Goal: Navigation & Orientation: Find specific page/section

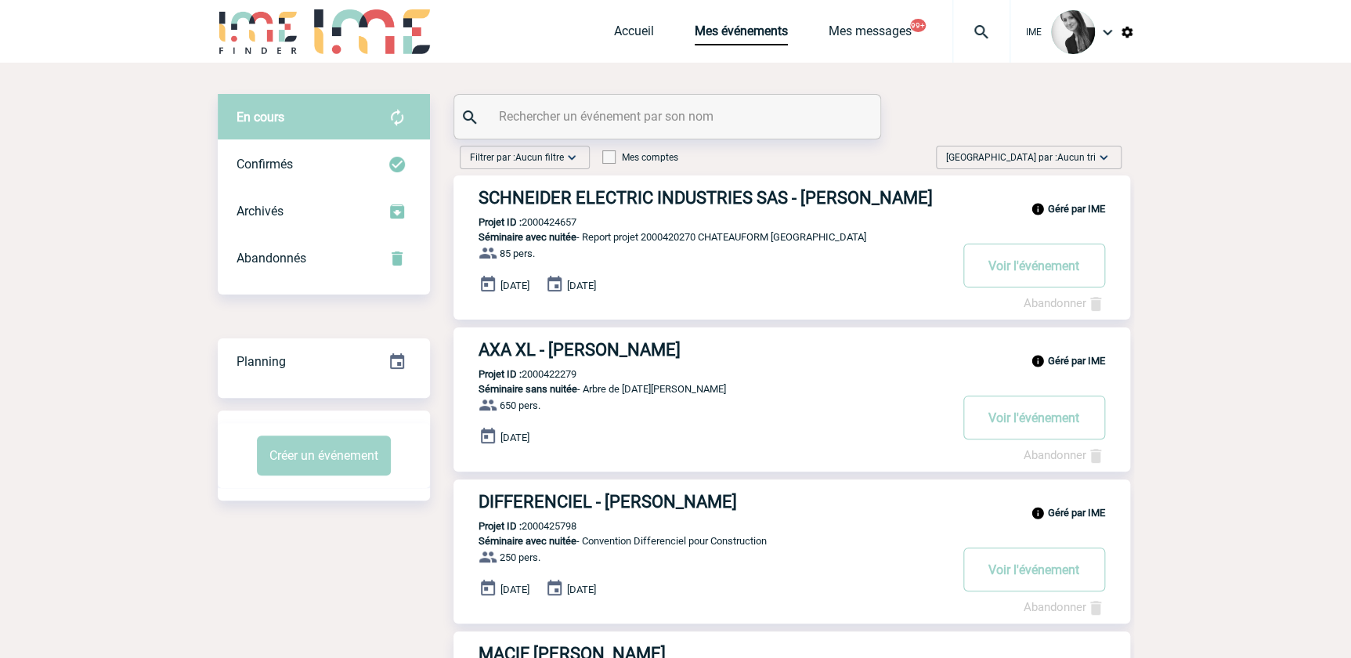
click at [1052, 154] on span "[GEOGRAPHIC_DATA] par : Aucun tri" at bounding box center [1021, 158] width 150 height 16
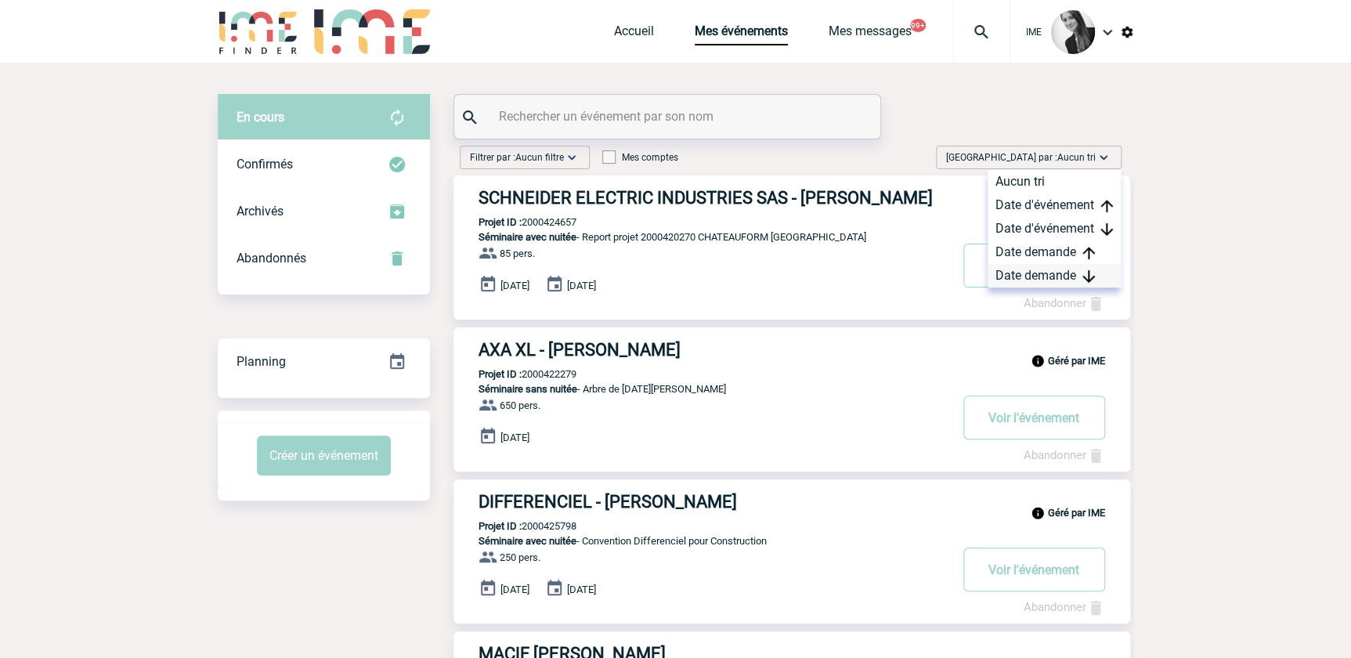
click at [1023, 277] on div "Date demande" at bounding box center [1053, 275] width 133 height 23
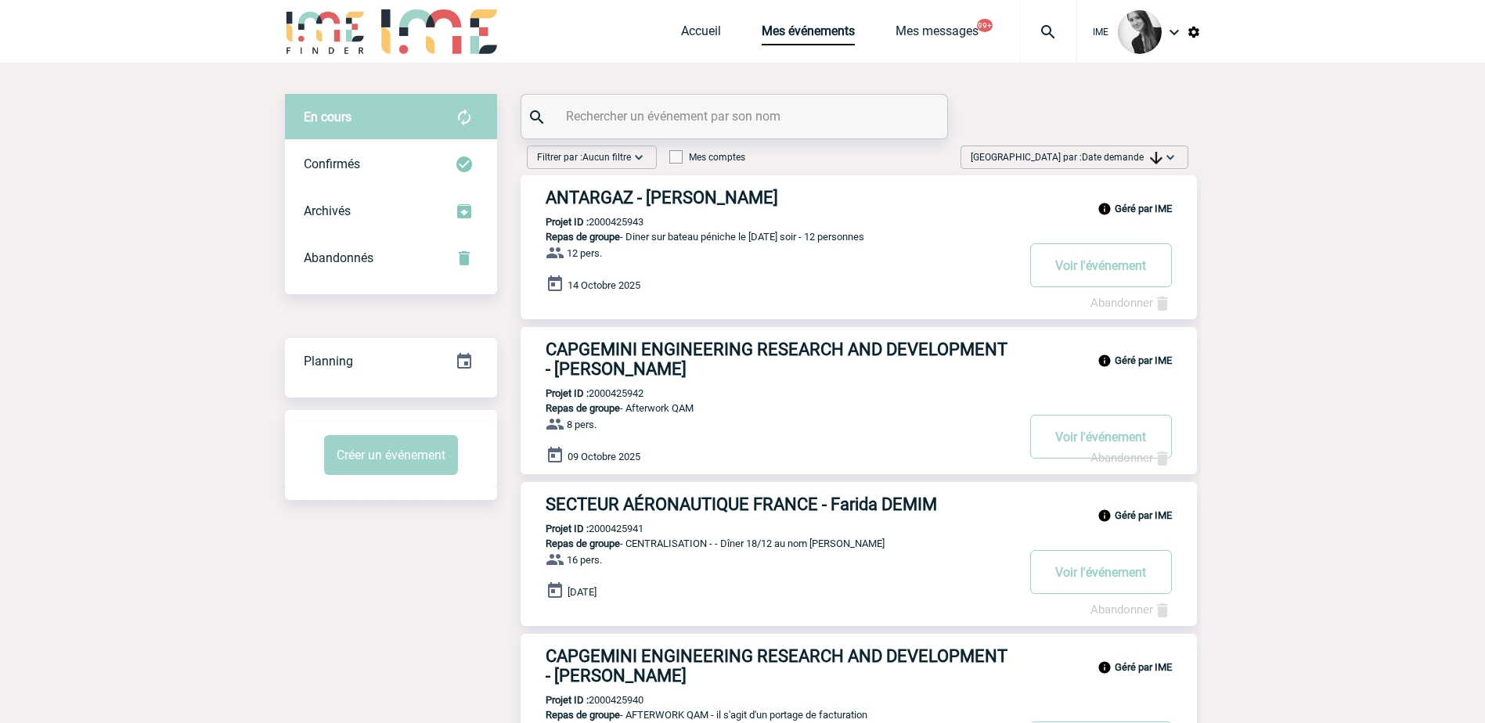
click at [1130, 156] on span "Date demande" at bounding box center [1122, 157] width 81 height 11
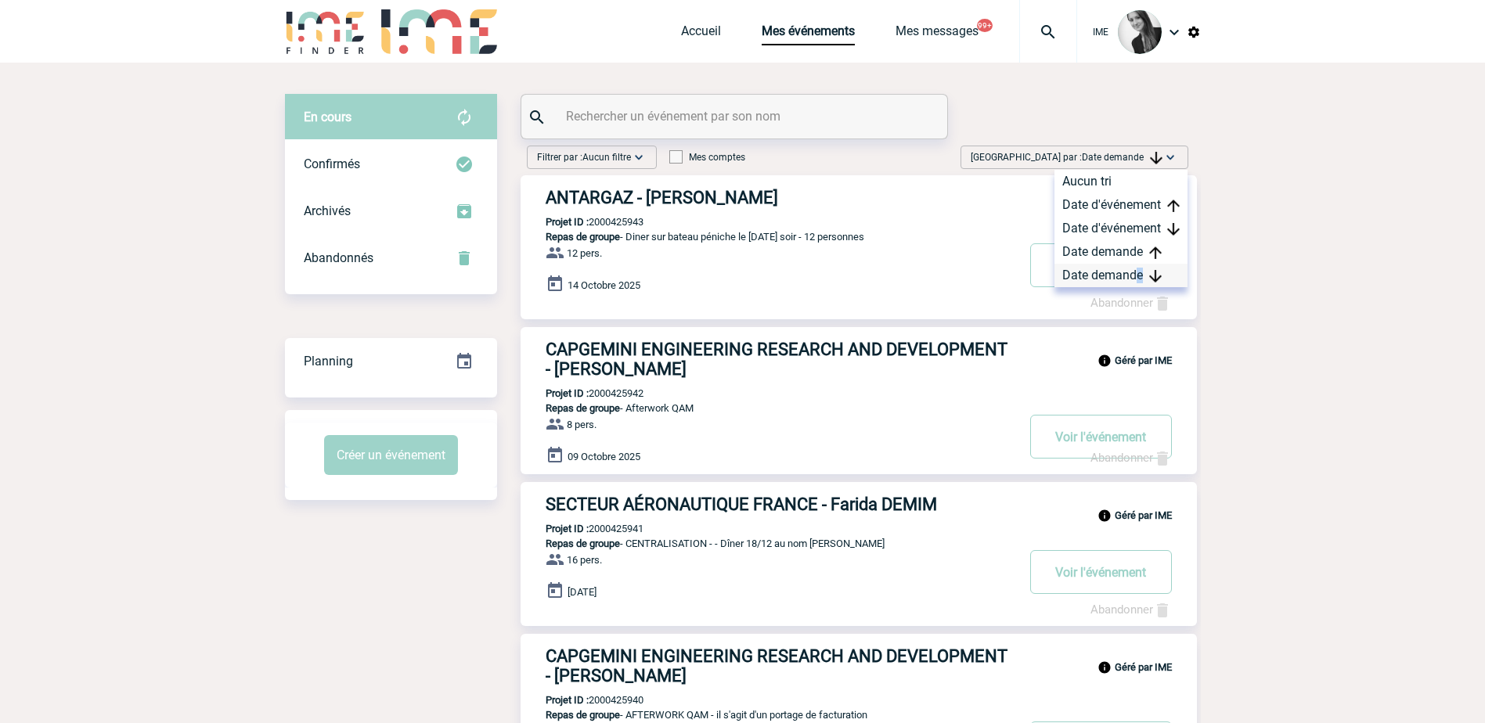
click at [1139, 279] on div "Date demande" at bounding box center [1121, 275] width 133 height 23
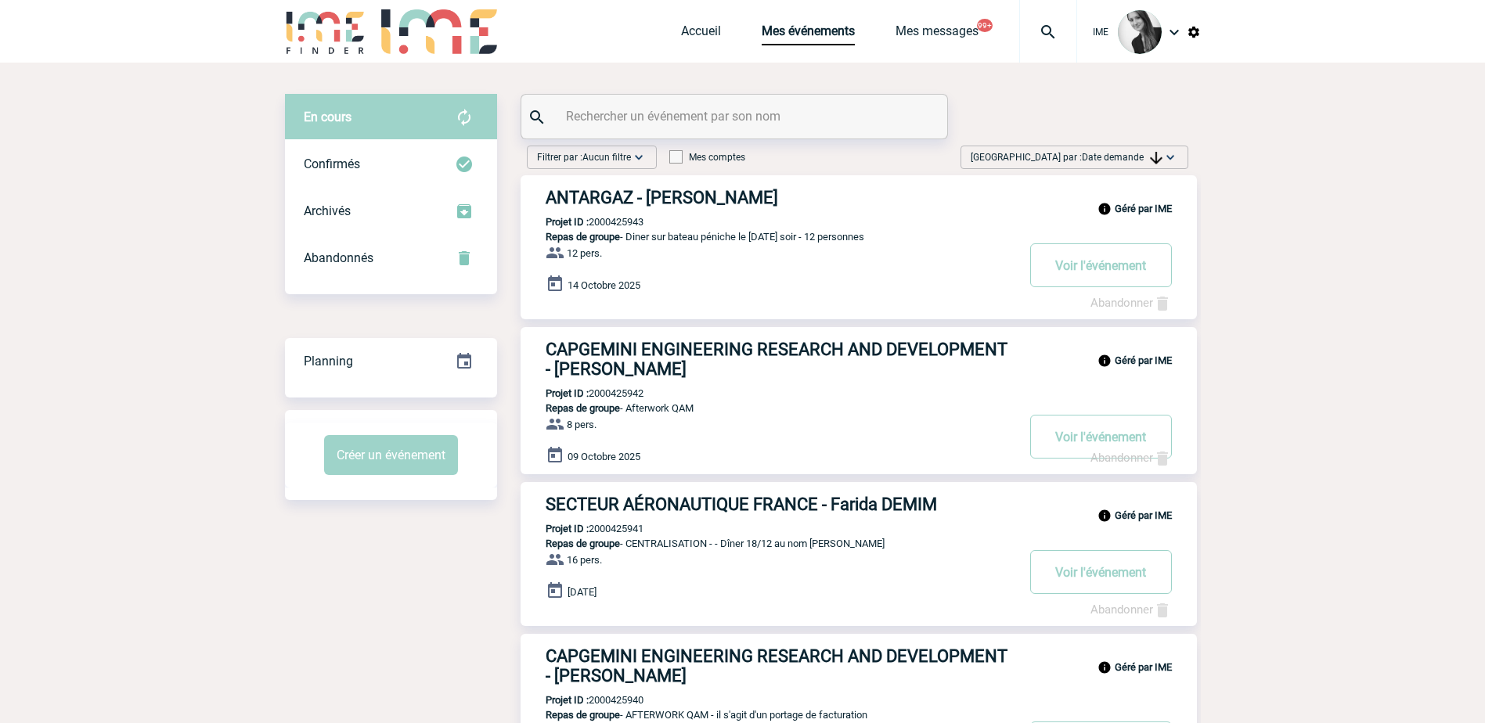
click at [1169, 153] on img at bounding box center [1171, 158] width 16 height 16
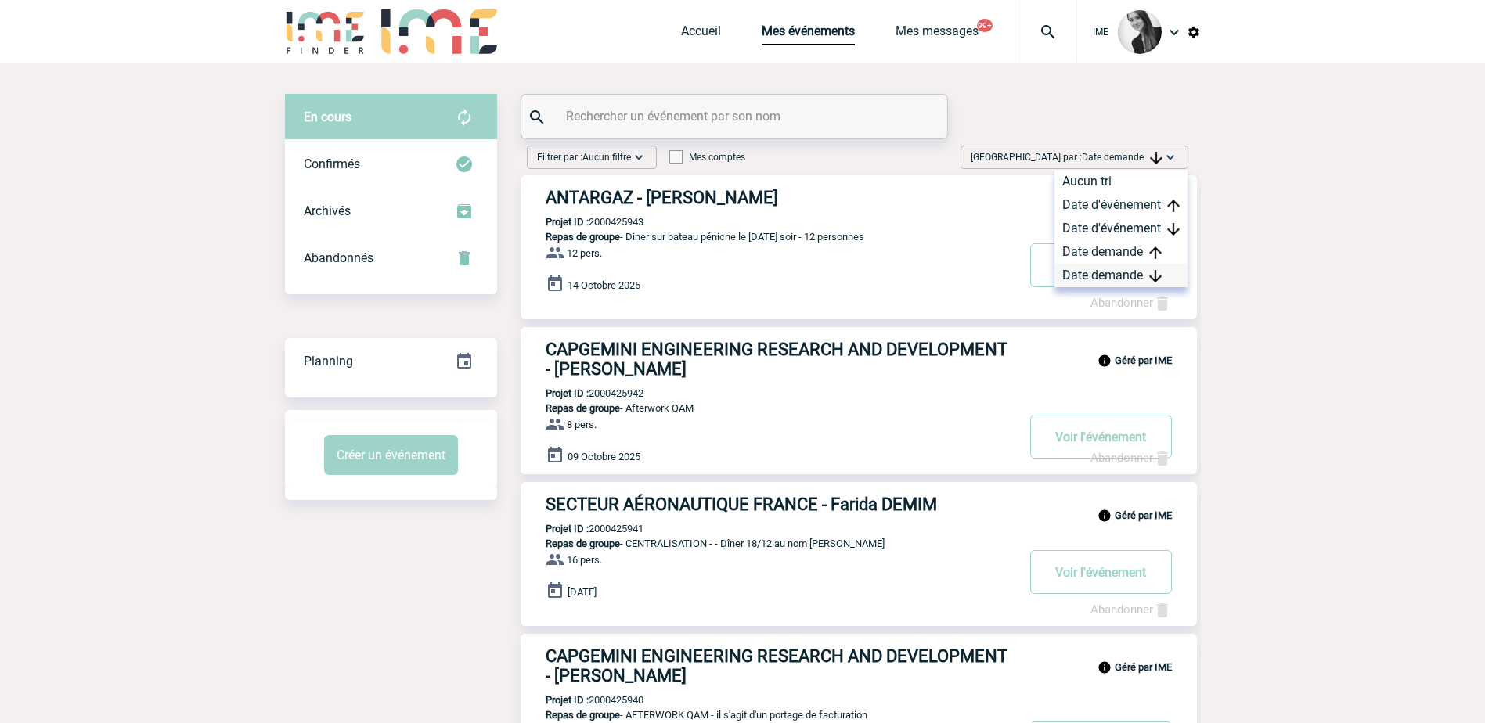
click at [1117, 276] on div "Date demande" at bounding box center [1121, 275] width 133 height 23
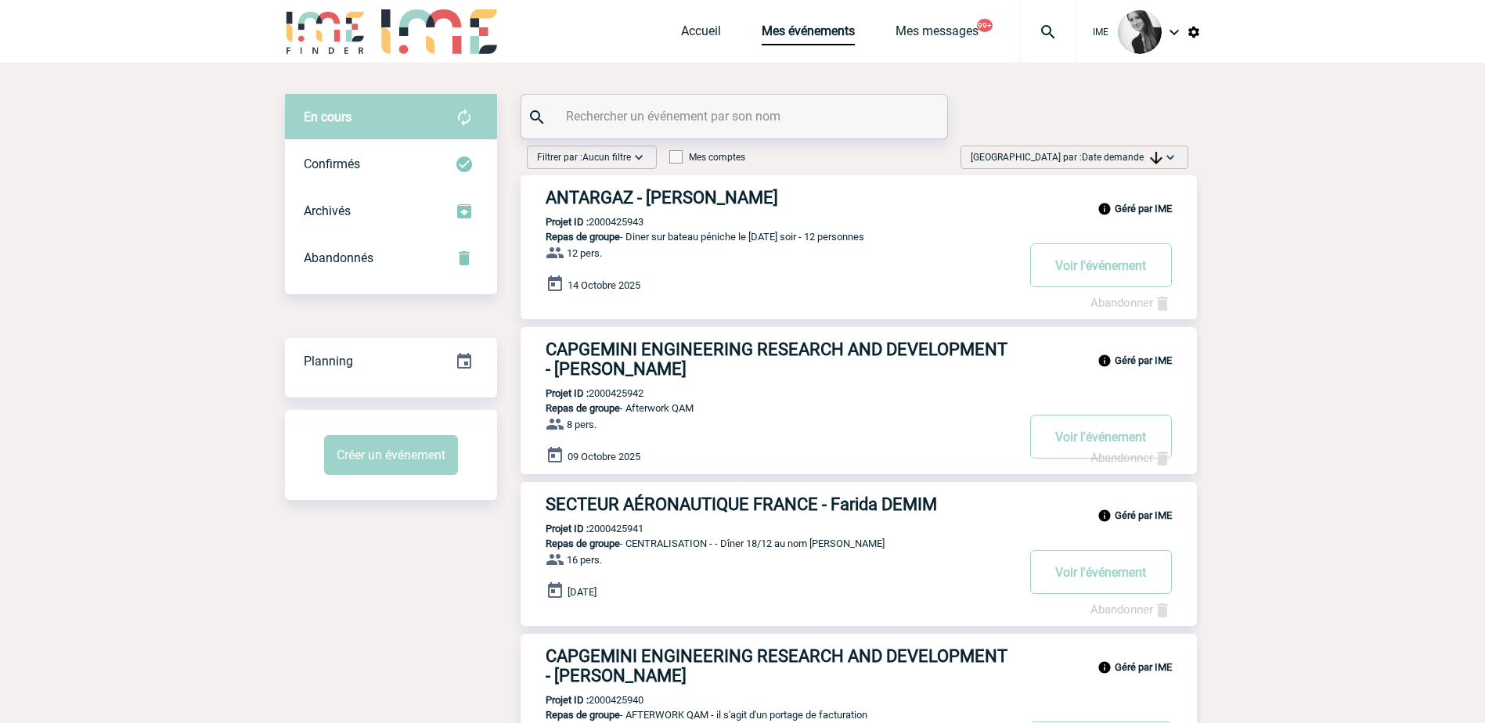
click at [1134, 159] on span "Date demande" at bounding box center [1122, 157] width 81 height 11
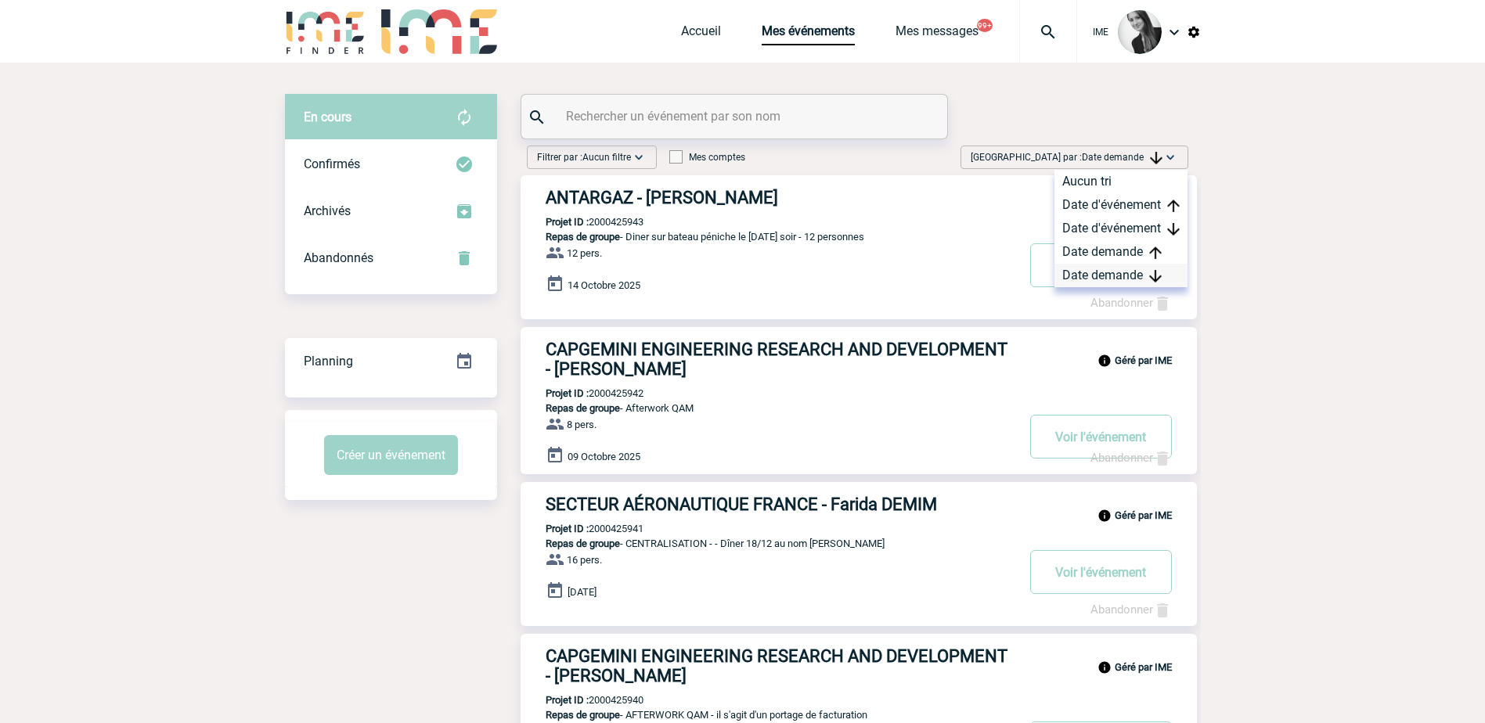
click at [1103, 285] on div "Date demande" at bounding box center [1121, 275] width 133 height 23
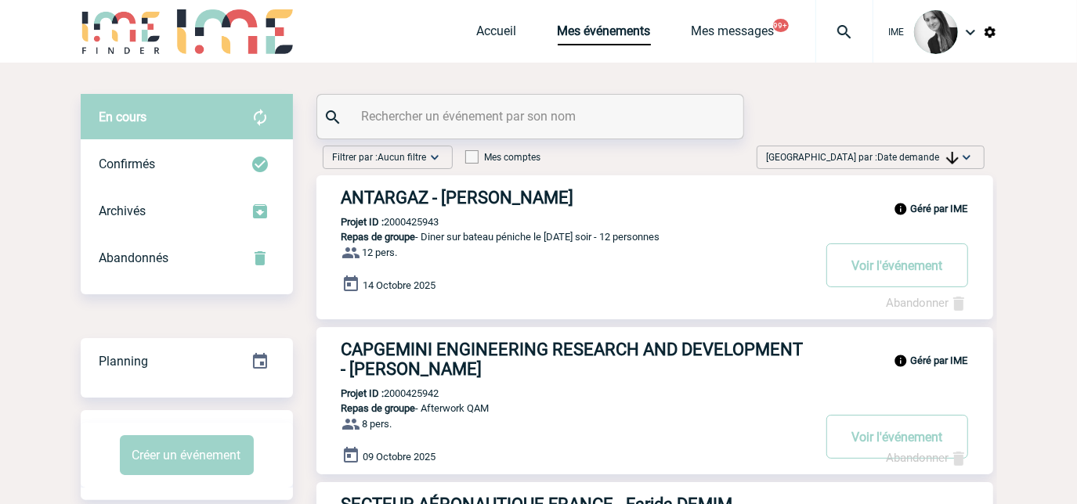
drag, startPoint x: 896, startPoint y: 152, endPoint x: 910, endPoint y: 188, distance: 38.7
click at [897, 154] on span "Date demande" at bounding box center [918, 157] width 81 height 11
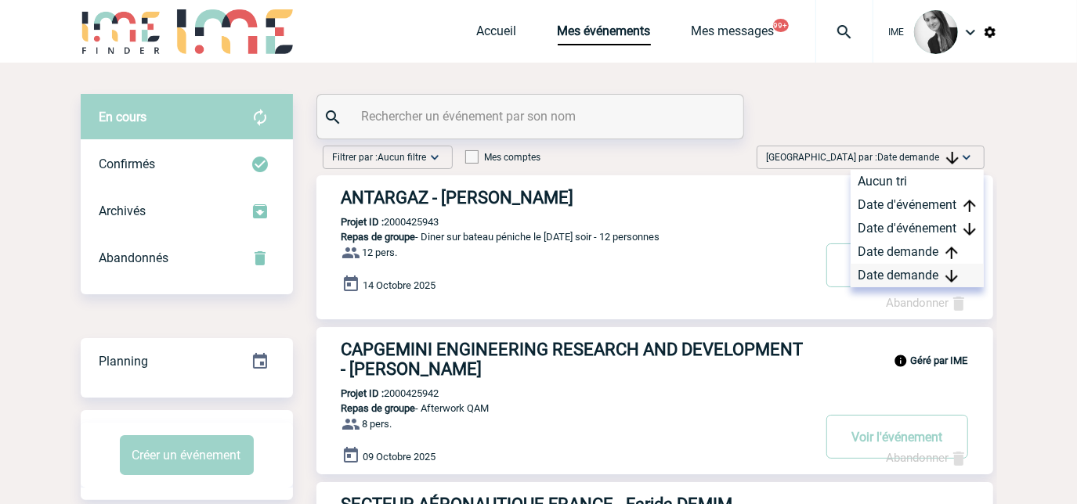
click at [910, 278] on div "Date demande" at bounding box center [916, 275] width 133 height 23
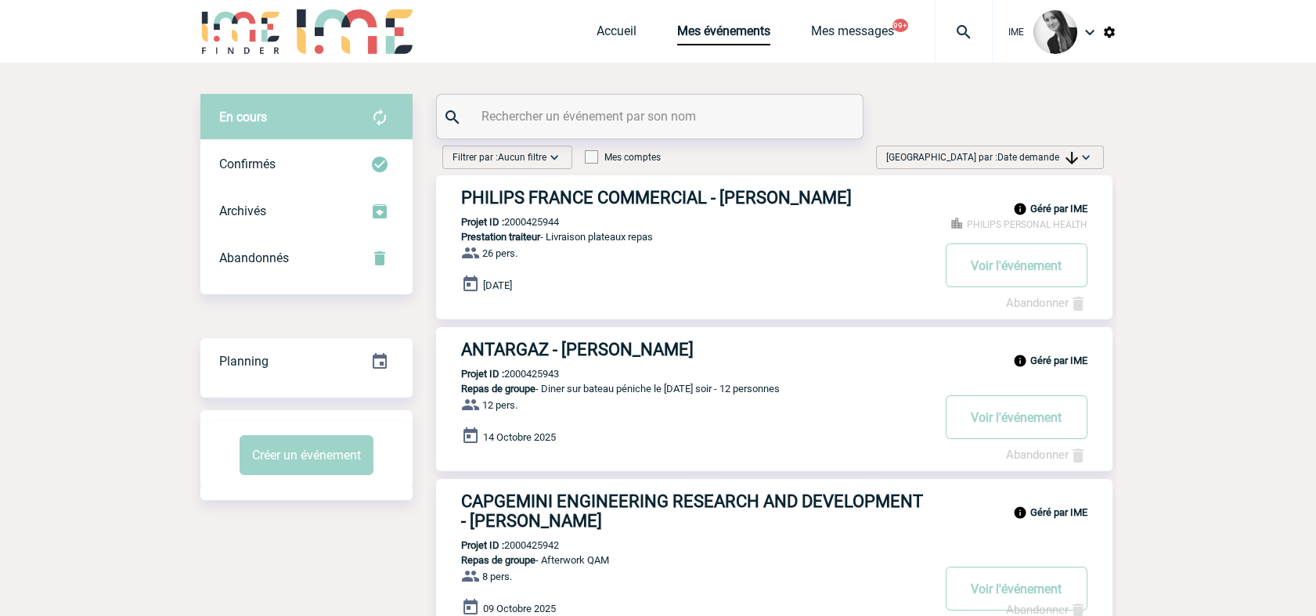
click at [1078, 157] on img at bounding box center [1086, 158] width 16 height 16
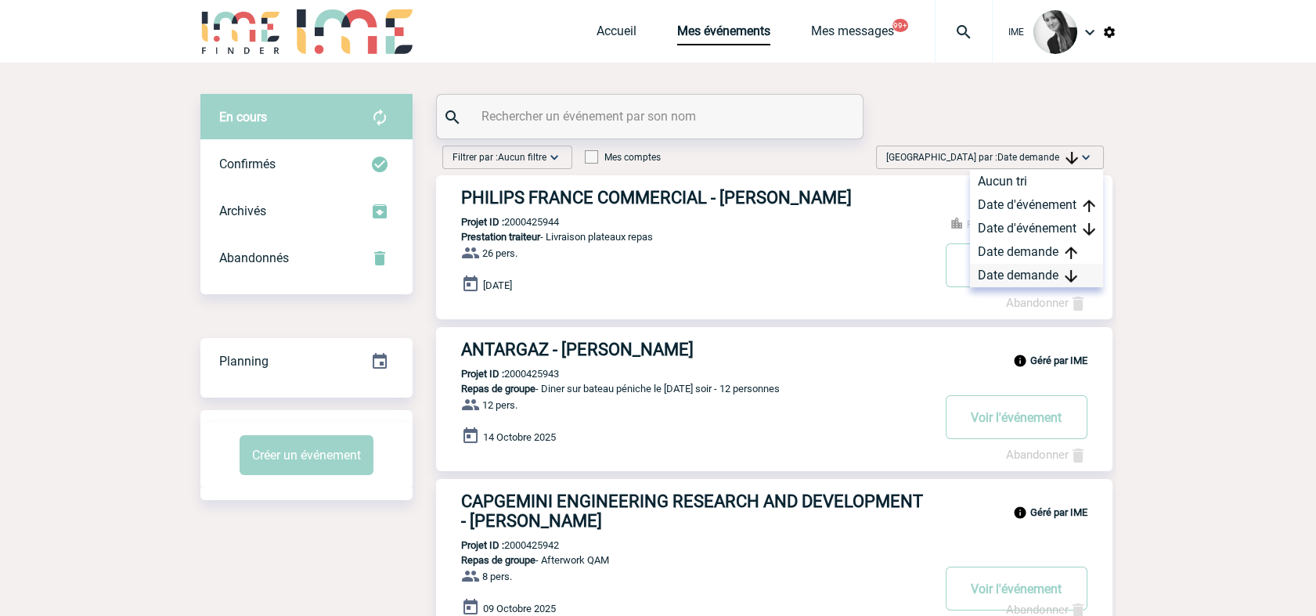
click at [1042, 269] on div "Date demande" at bounding box center [1036, 275] width 133 height 23
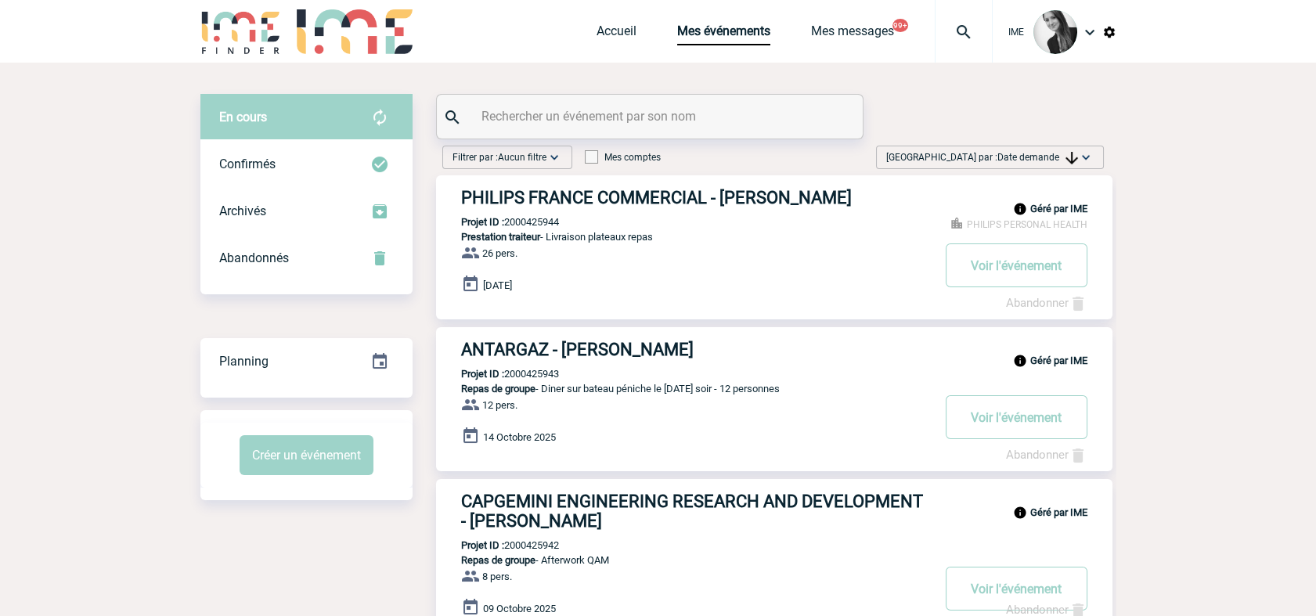
drag, startPoint x: 1023, startPoint y: 159, endPoint x: 1027, endPoint y: 166, distance: 8.1
click at [1025, 162] on span "Date demande" at bounding box center [1038, 157] width 81 height 11
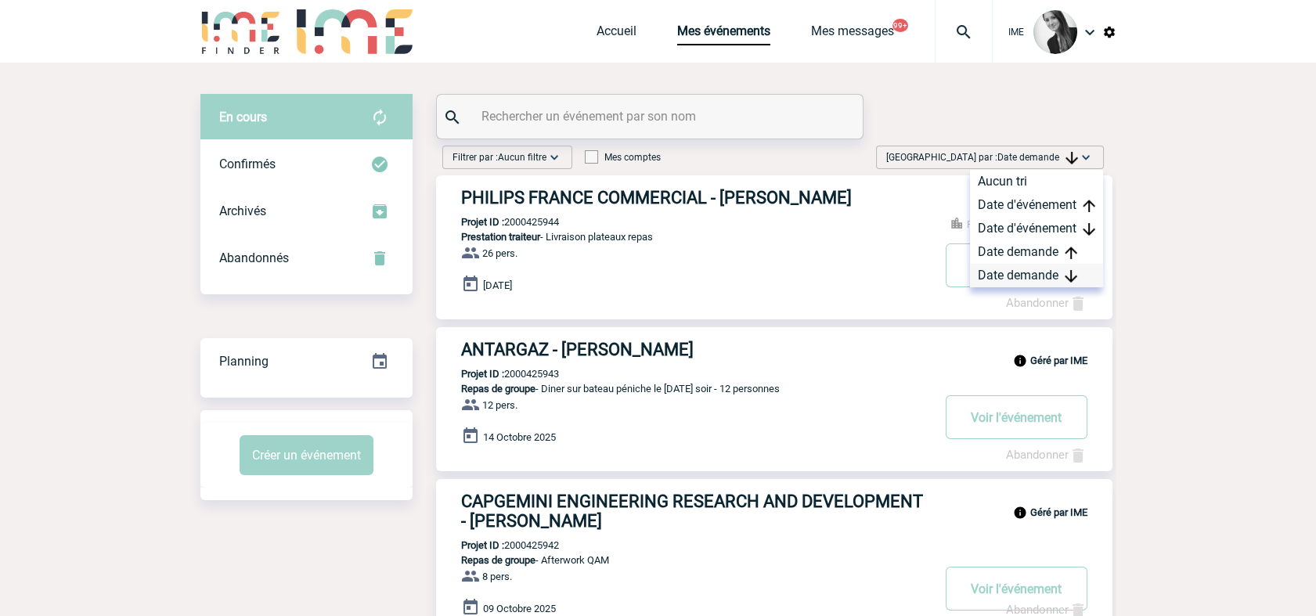
click at [1037, 283] on div "Date demande" at bounding box center [1036, 275] width 133 height 23
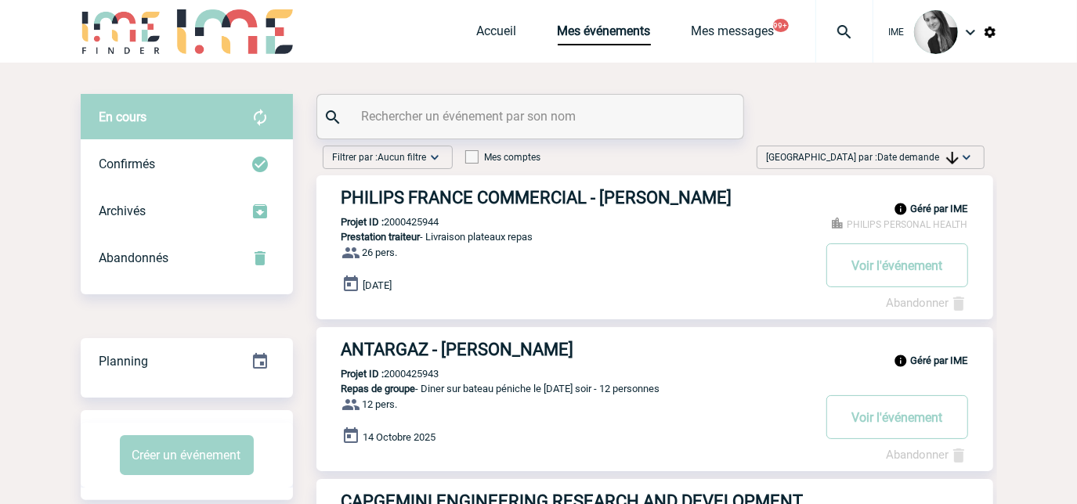
click at [929, 152] on span "Date demande" at bounding box center [918, 157] width 81 height 11
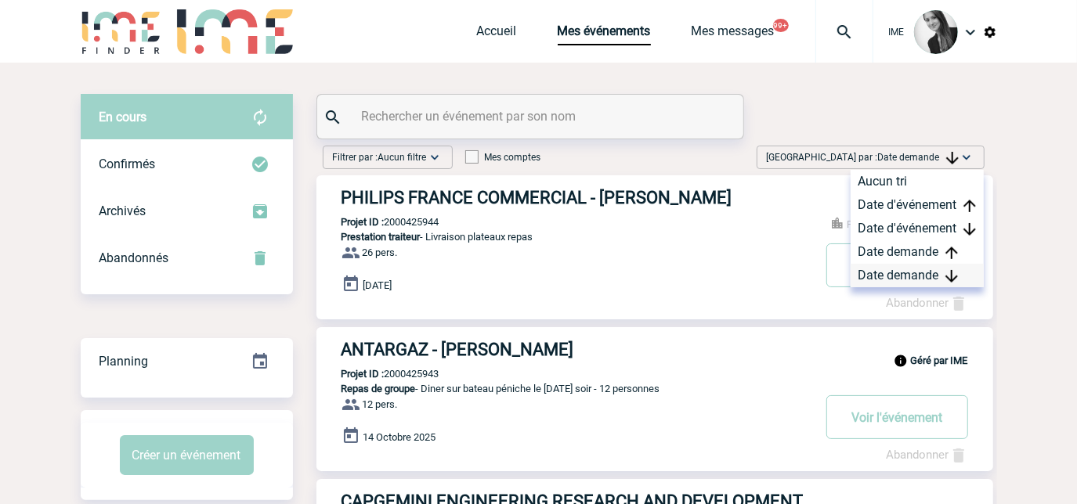
drag, startPoint x: 929, startPoint y: 151, endPoint x: 904, endPoint y: 271, distance: 122.6
click at [904, 271] on div "Date demande" at bounding box center [916, 275] width 133 height 23
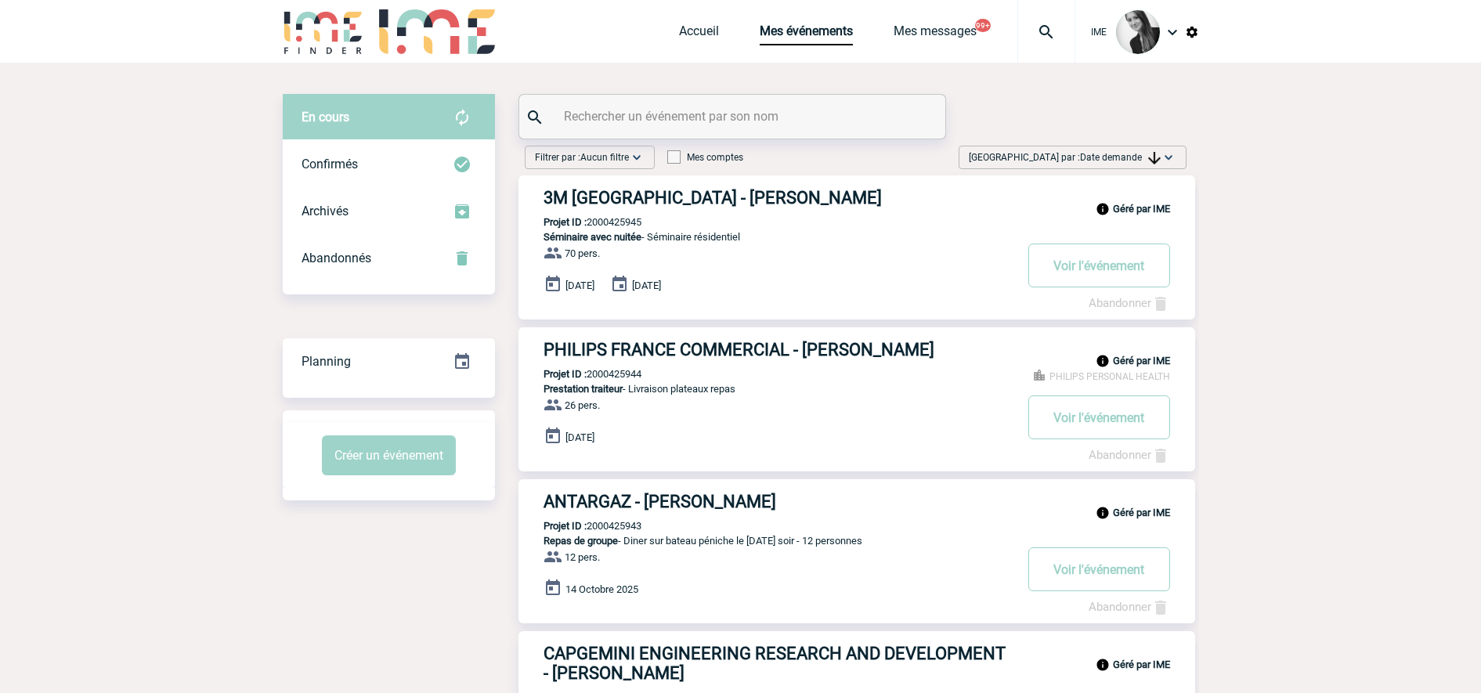
click at [1108, 152] on span "Date demande" at bounding box center [1120, 157] width 81 height 11
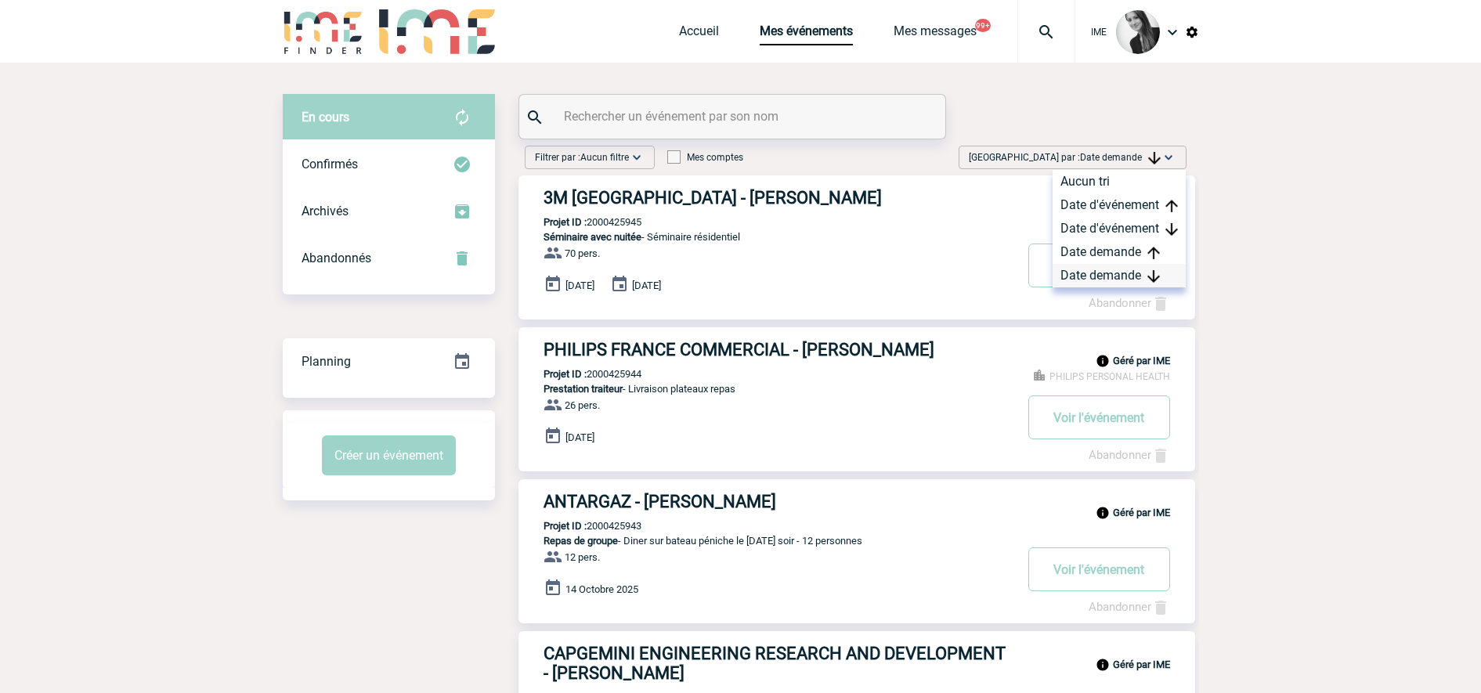
click at [1125, 276] on div "Date demande" at bounding box center [1118, 275] width 133 height 23
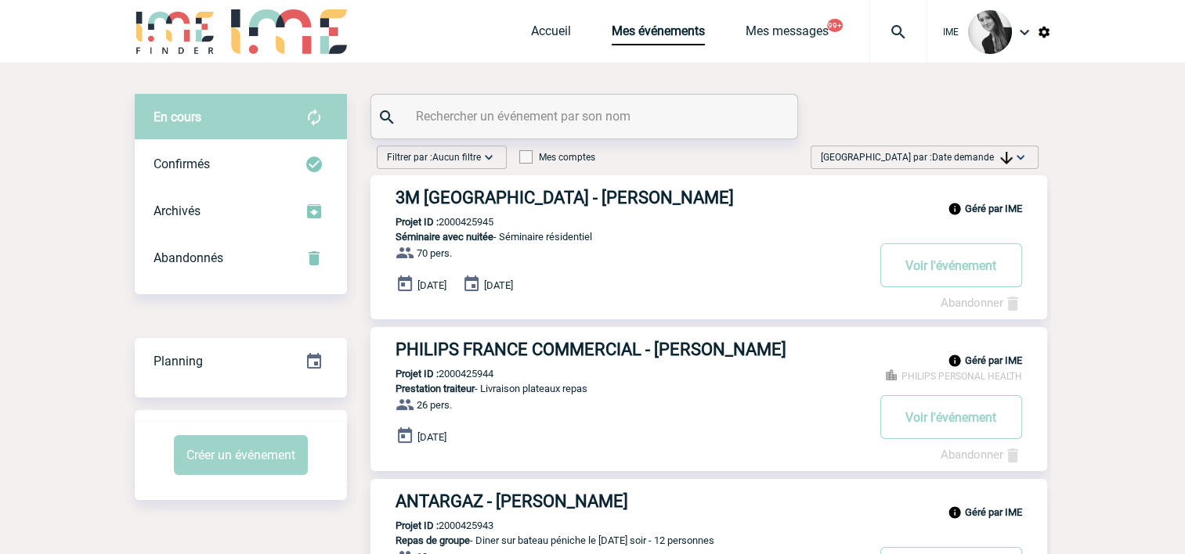
drag, startPoint x: 985, startPoint y: 161, endPoint x: 1005, endPoint y: 251, distance: 91.4
click at [985, 162] on span "Date demande" at bounding box center [972, 157] width 81 height 11
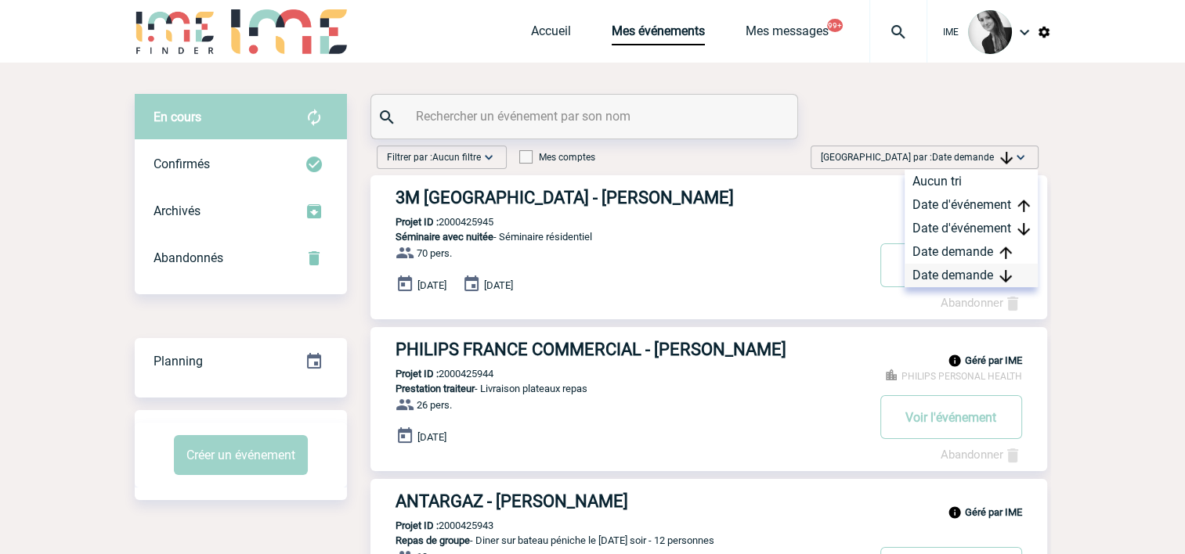
click at [983, 275] on div "Date demande" at bounding box center [970, 275] width 133 height 23
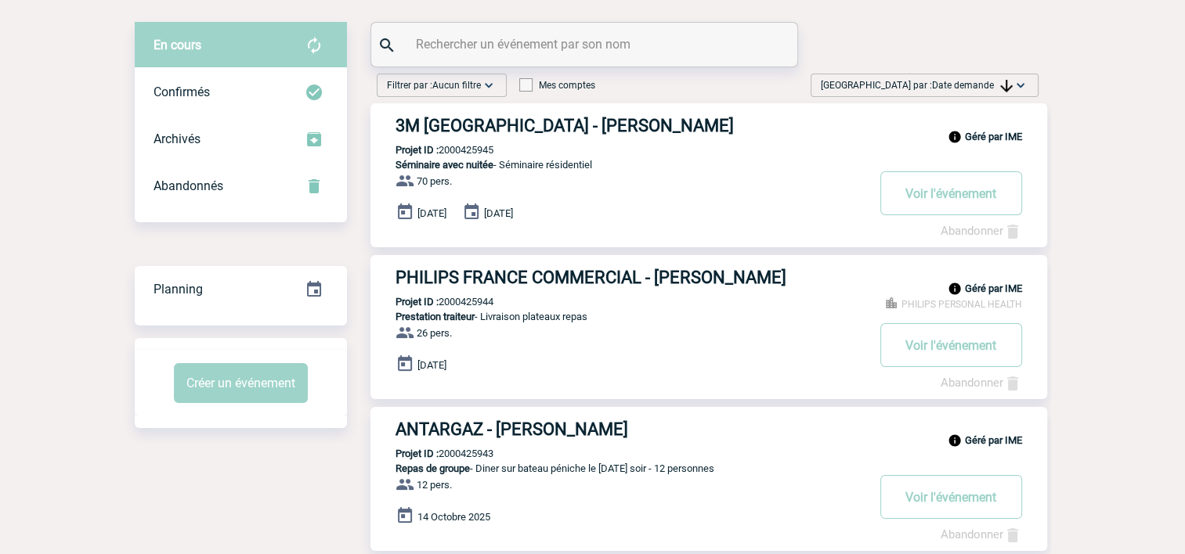
scroll to position [78, 0]
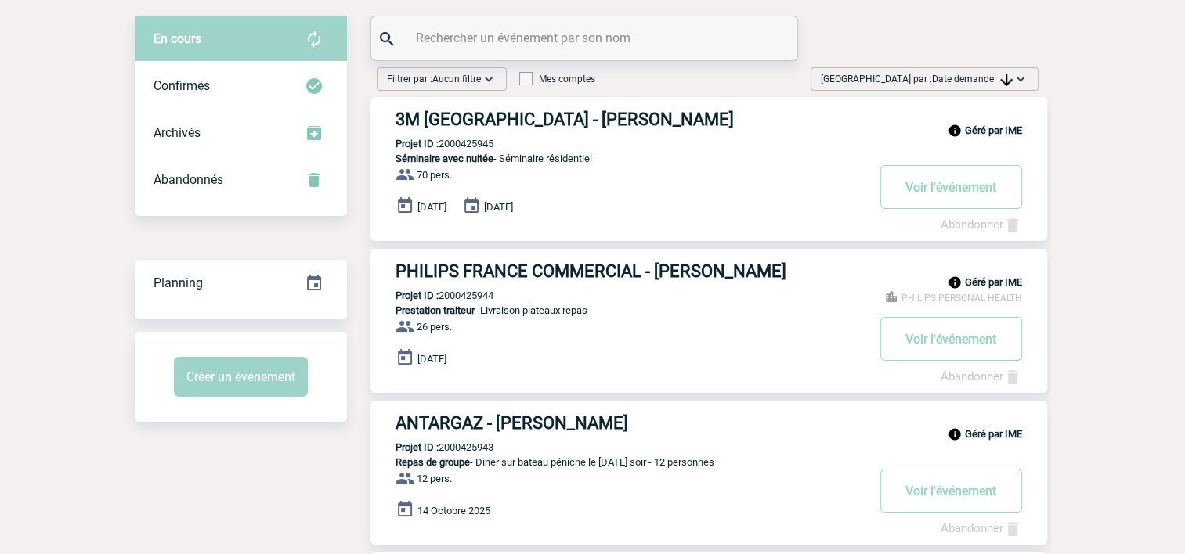
drag, startPoint x: 991, startPoint y: 78, endPoint x: 962, endPoint y: 175, distance: 102.3
click at [991, 78] on span "Date demande" at bounding box center [972, 79] width 81 height 11
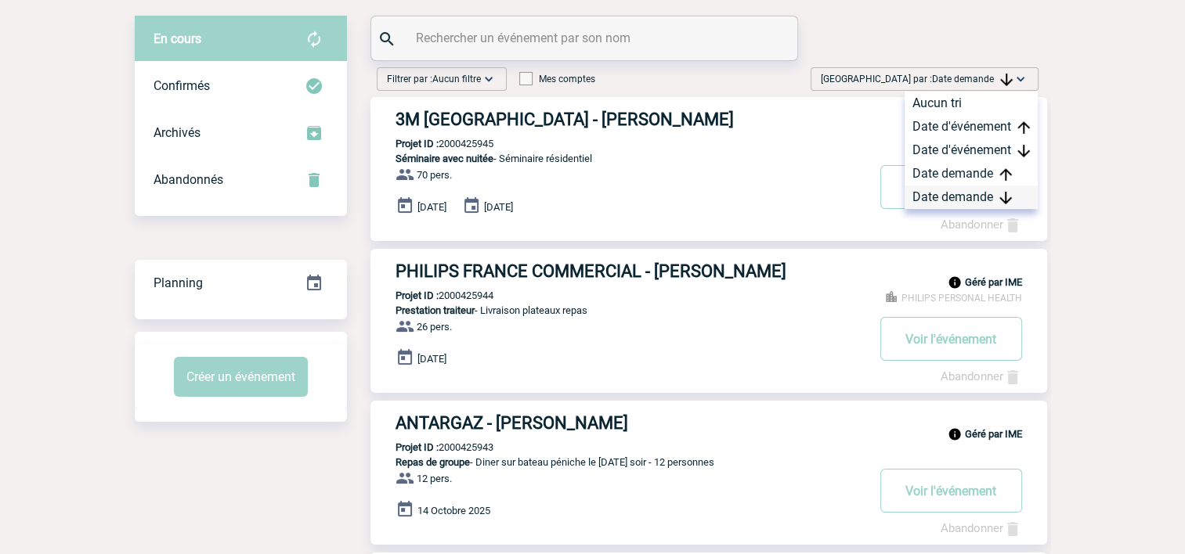
click at [941, 199] on div "Date demande" at bounding box center [970, 197] width 133 height 23
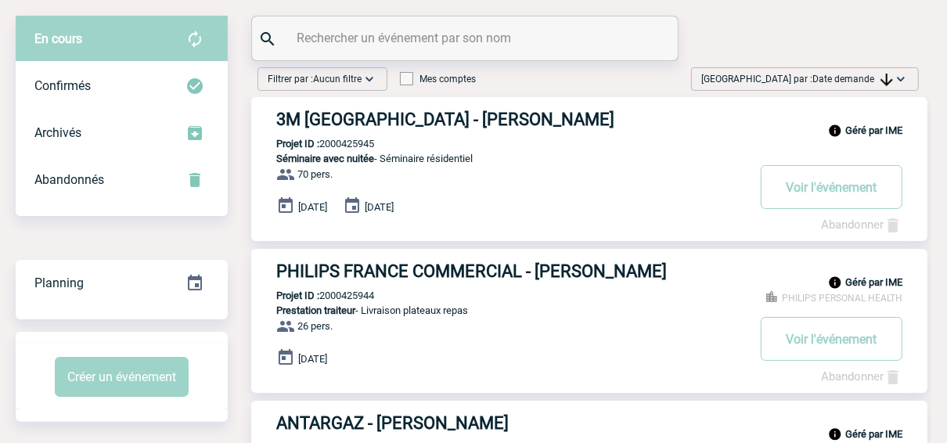
click at [836, 81] on span "Date demande" at bounding box center [853, 79] width 81 height 11
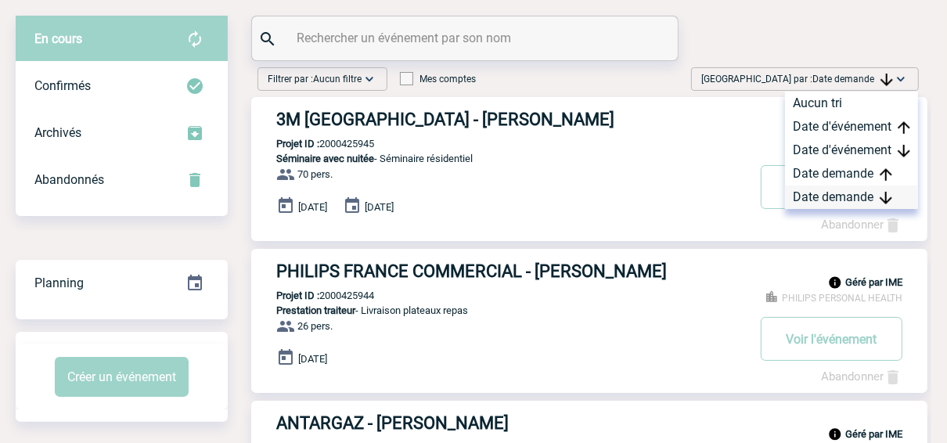
click at [817, 194] on div "Date demande" at bounding box center [851, 197] width 133 height 23
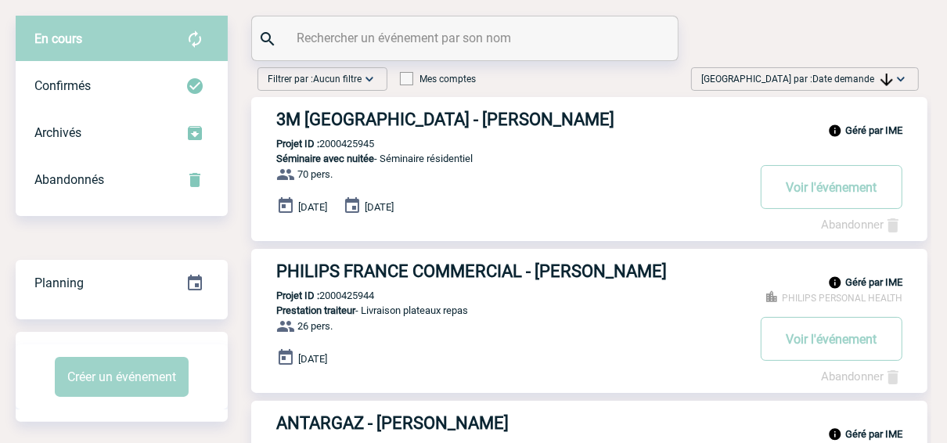
click at [849, 79] on span "Date demande" at bounding box center [853, 79] width 81 height 11
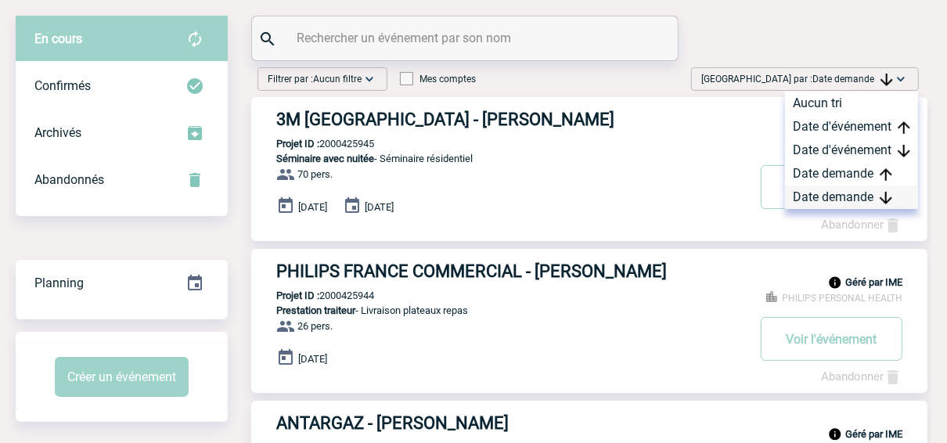
click at [811, 196] on div "Date demande" at bounding box center [851, 197] width 133 height 23
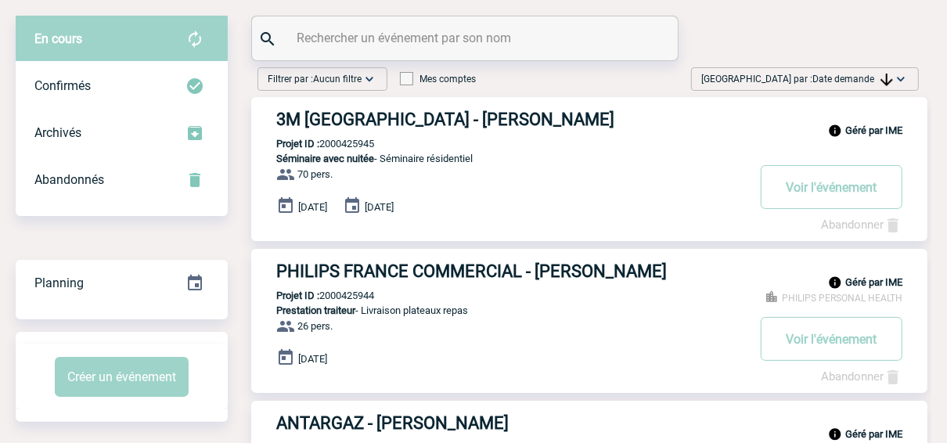
click at [817, 78] on span "Date demande" at bounding box center [853, 79] width 81 height 11
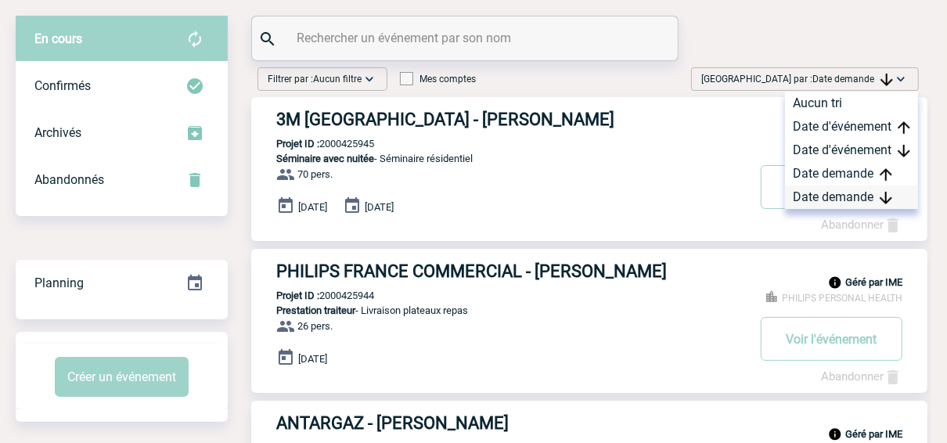
click at [804, 194] on div "Date demande" at bounding box center [851, 197] width 133 height 23
